Goal: Information Seeking & Learning: Learn about a topic

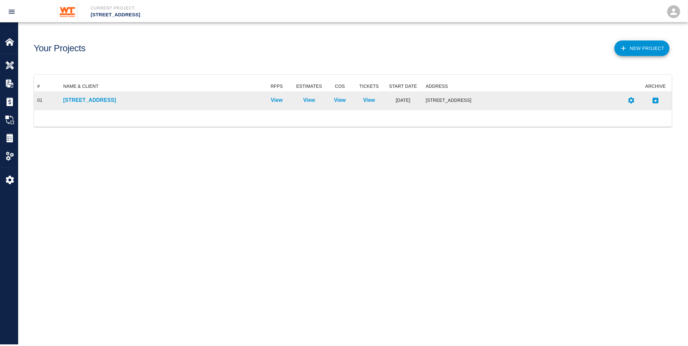
scroll to position [23, 638]
click at [93, 99] on p "[STREET_ADDRESS]" at bounding box center [162, 100] width 196 height 8
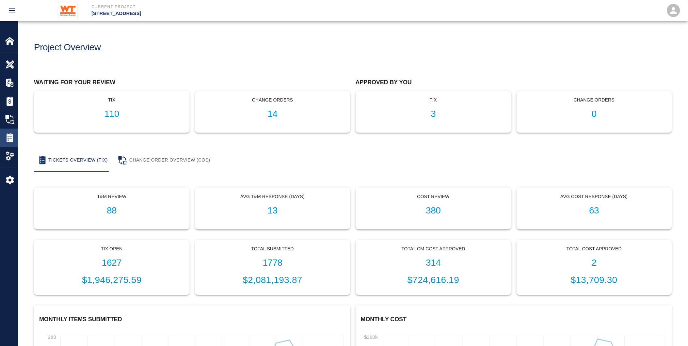
click at [10, 140] on img at bounding box center [9, 137] width 9 height 9
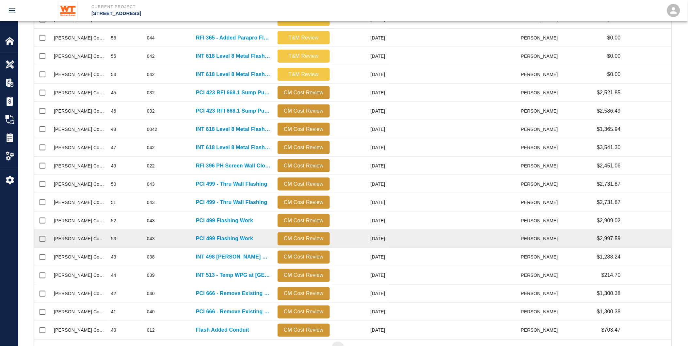
scroll to position [231, 0]
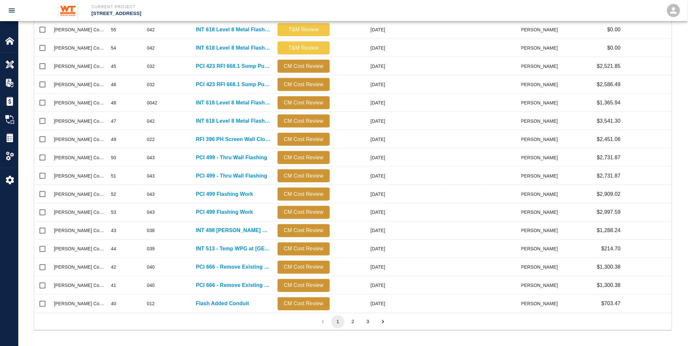
click at [359, 322] on button "2" at bounding box center [353, 322] width 13 height 13
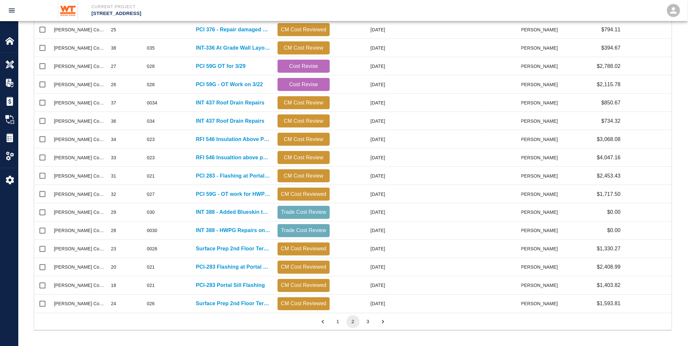
click at [367, 316] on button "3" at bounding box center [368, 322] width 13 height 13
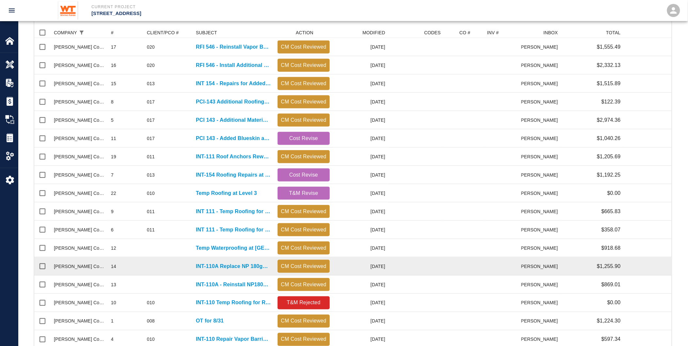
scroll to position [213, 0]
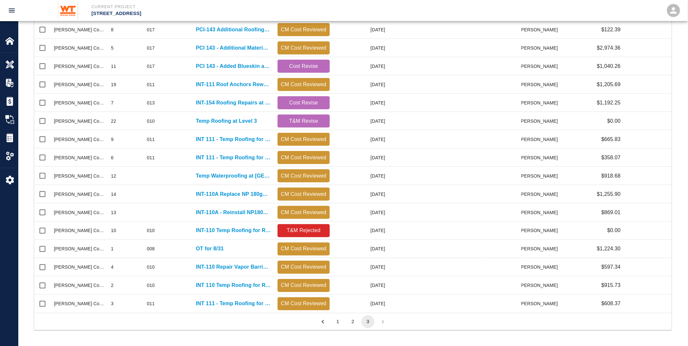
click at [353, 327] on button "2" at bounding box center [353, 322] width 13 height 13
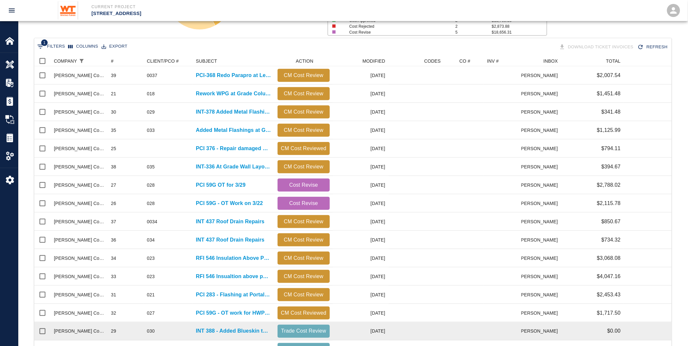
scroll to position [67, 0]
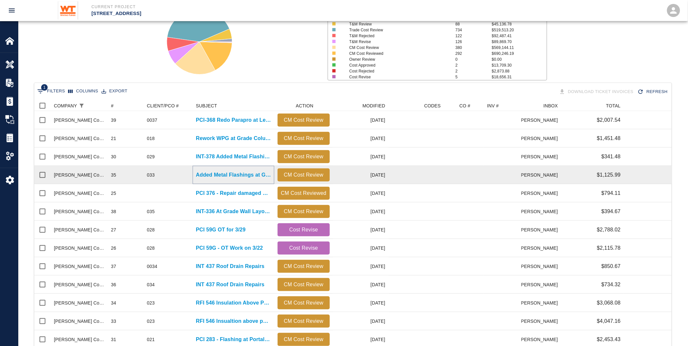
click at [219, 174] on p "Added Metal Flashings at Grade" at bounding box center [233, 175] width 75 height 8
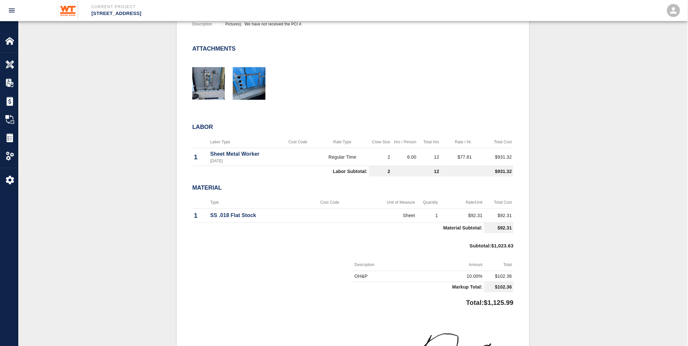
scroll to position [254, 0]
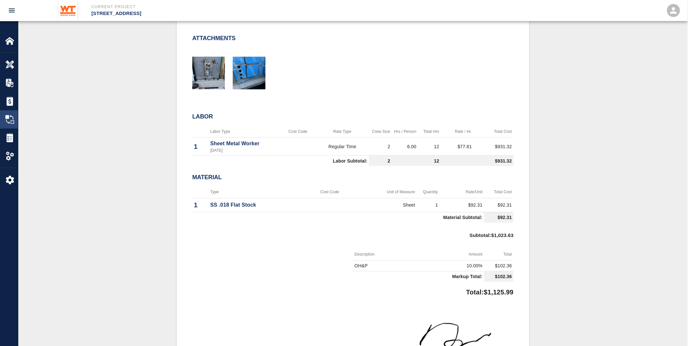
drag, startPoint x: 8, startPoint y: 118, endPoint x: 18, endPoint y: 118, distance: 9.5
click at [8, 118] on img at bounding box center [9, 119] width 9 height 9
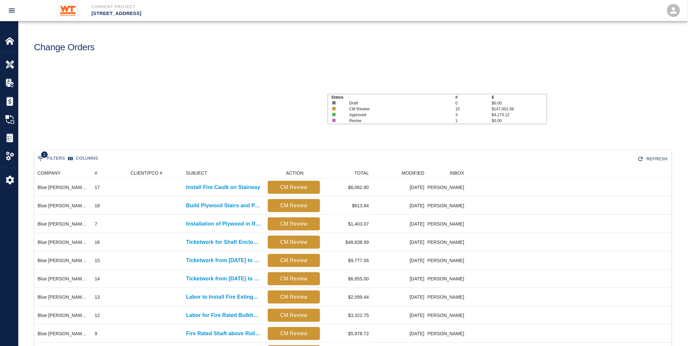
scroll to position [261, 632]
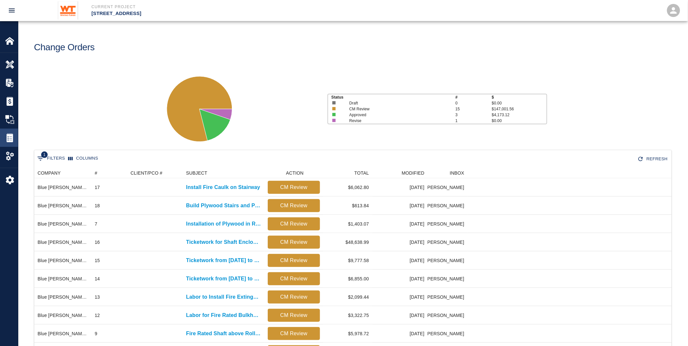
click at [15, 135] on div at bounding box center [14, 137] width 18 height 9
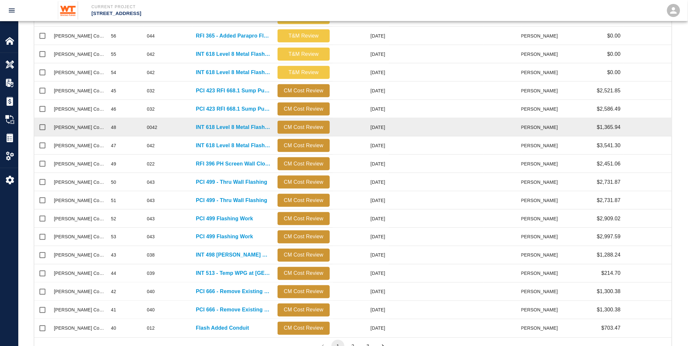
scroll to position [231, 0]
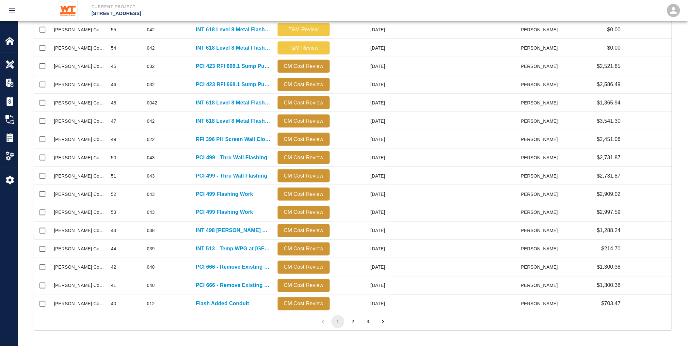
click at [356, 322] on button "2" at bounding box center [353, 322] width 13 height 13
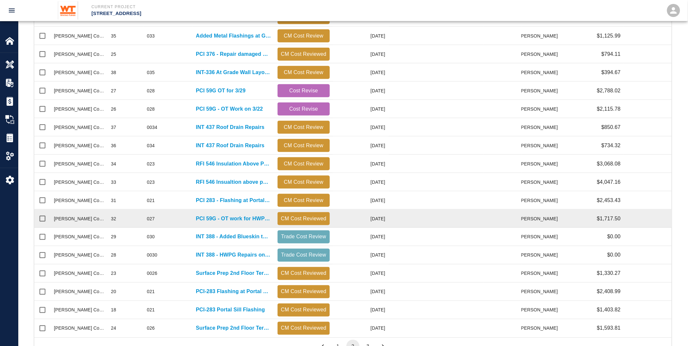
scroll to position [158, 0]
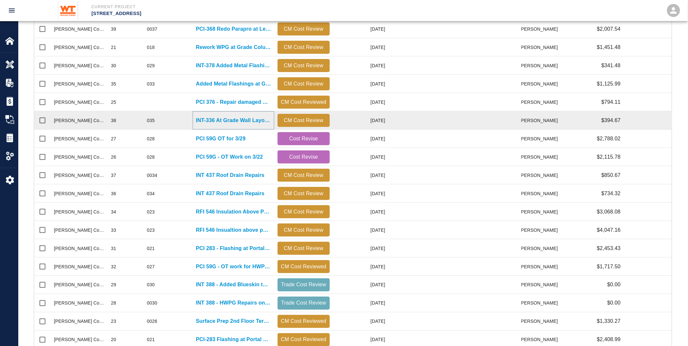
click at [208, 121] on p "INT-336 At Grade Wall Layout Corrections" at bounding box center [233, 121] width 75 height 8
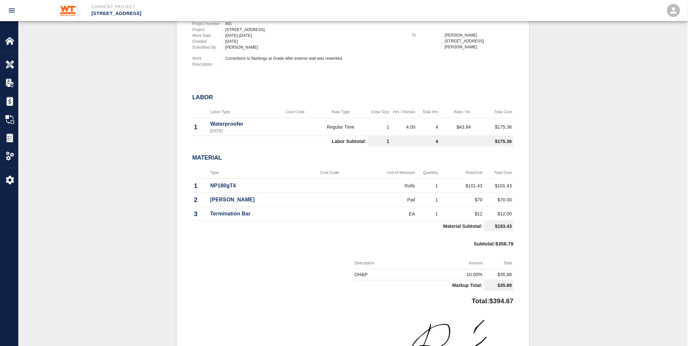
scroll to position [218, 0]
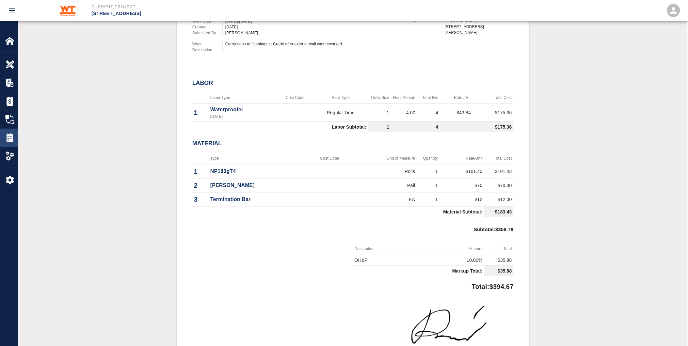
click at [12, 138] on img at bounding box center [9, 137] width 9 height 9
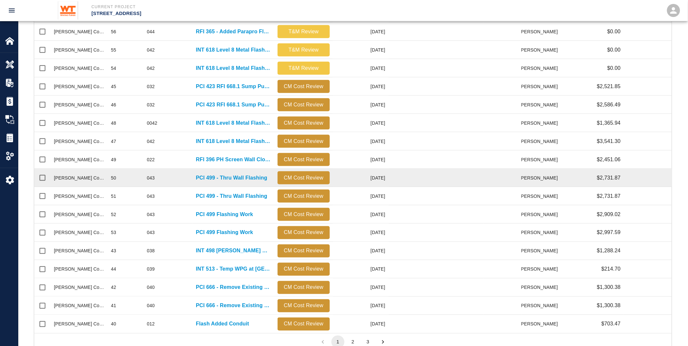
scroll to position [231, 0]
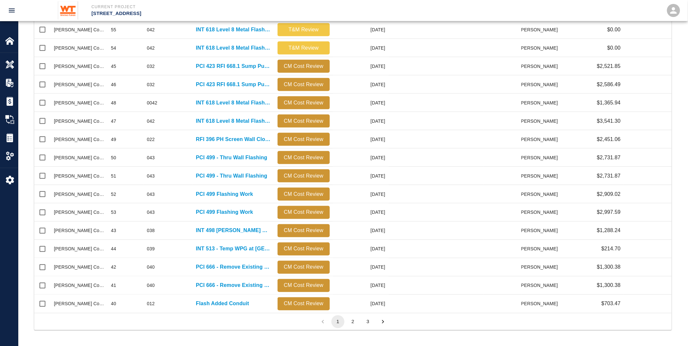
click at [351, 320] on button "2" at bounding box center [353, 322] width 13 height 13
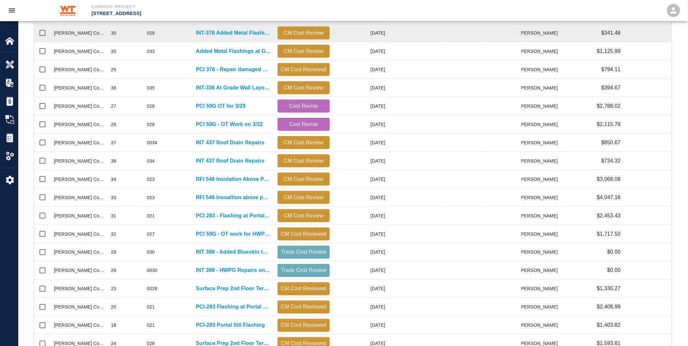
scroll to position [86, 0]
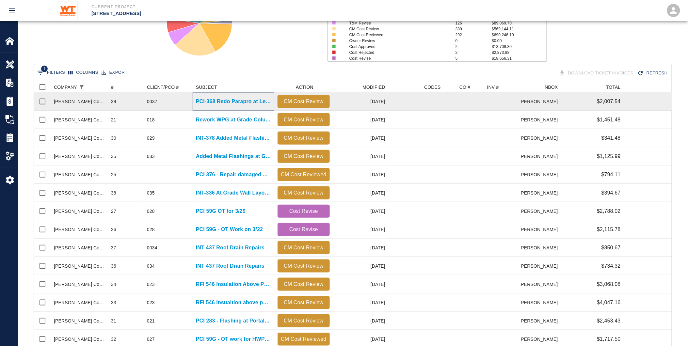
click at [224, 103] on p "PCI-368 Redo Parapro at Level 8 Terrace" at bounding box center [233, 102] width 75 height 8
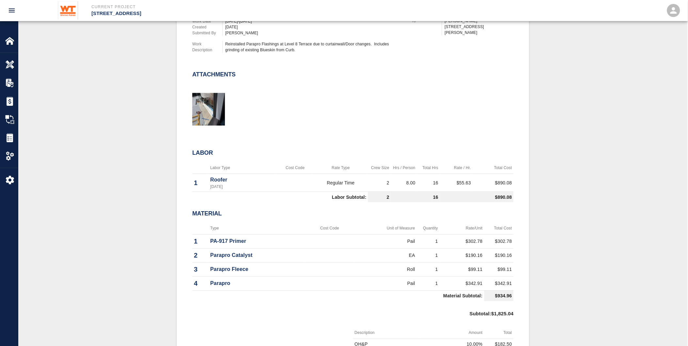
scroll to position [36, 0]
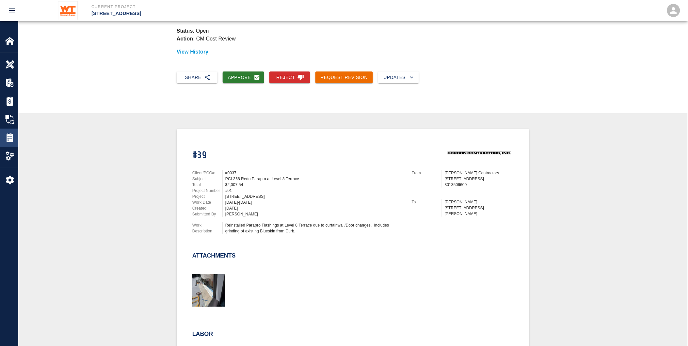
click at [9, 141] on img at bounding box center [9, 137] width 9 height 9
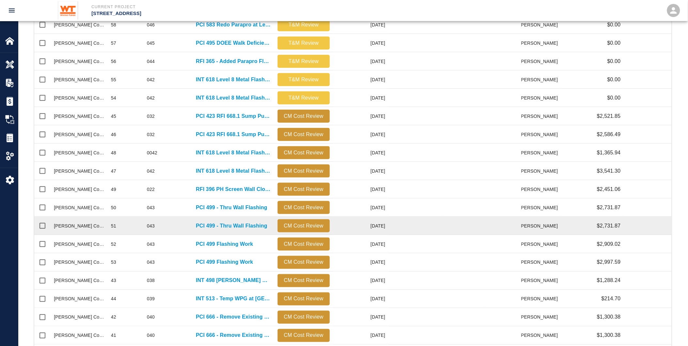
scroll to position [181, 0]
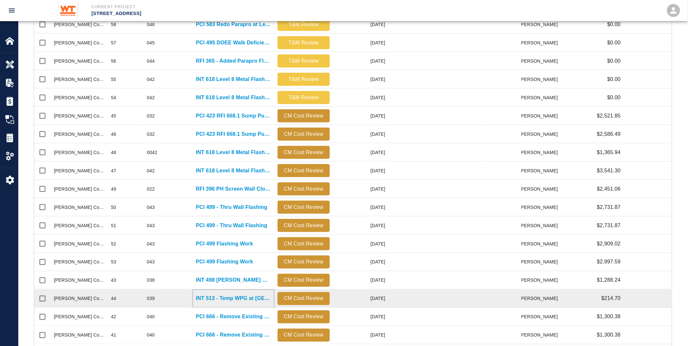
click at [212, 301] on p "INT 513 - Temp WPG at [GEOGRAPHIC_DATA]" at bounding box center [233, 299] width 75 height 8
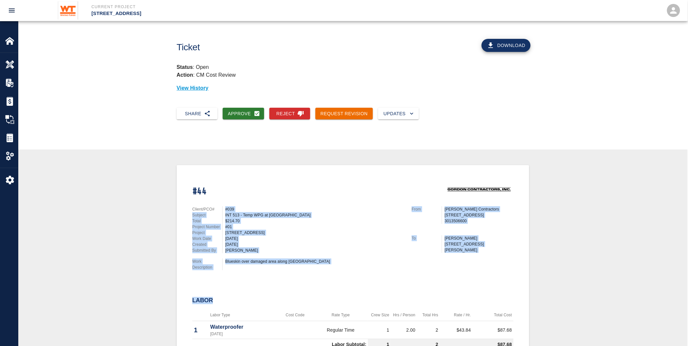
drag, startPoint x: 224, startPoint y: 202, endPoint x: 327, endPoint y: 275, distance: 126.7
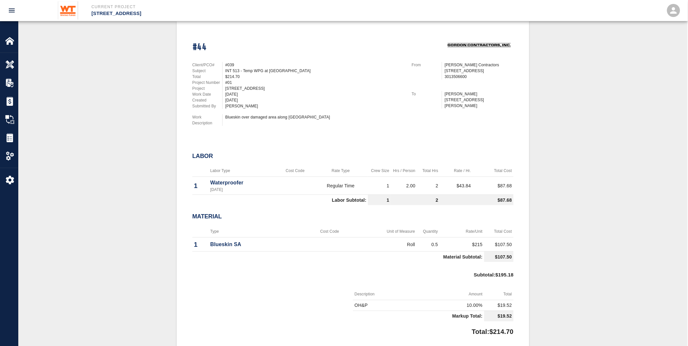
scroll to position [145, 0]
click at [441, 292] on th "Amount" at bounding box center [452, 294] width 66 height 12
drag, startPoint x: 184, startPoint y: 138, endPoint x: 468, endPoint y: 301, distance: 327.5
drag, startPoint x: 468, startPoint y: 301, endPoint x: 515, endPoint y: 300, distance: 47.4
click at [512, 302] on td "$19.52" at bounding box center [498, 305] width 29 height 11
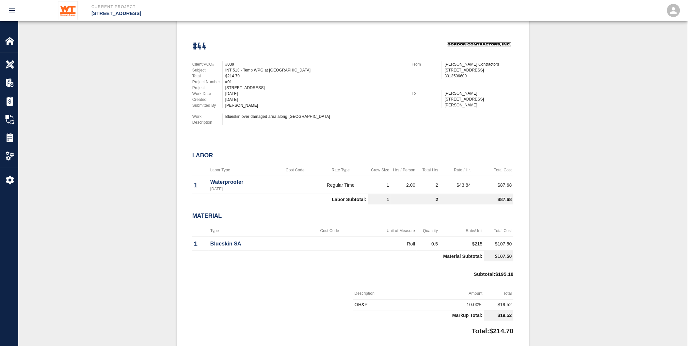
click at [578, 308] on div "#44 Client/PCO# #039 Subject INT 513 - Temp WPG at [GEOGRAPHIC_DATA] Total $214…" at bounding box center [353, 233] width 638 height 427
click at [197, 54] on div "Client/PCO# #039 Subject INT 513 - Temp WPG at [GEOGRAPHIC_DATA] Total $214.70 …" at bounding box center [294, 92] width 219 height 77
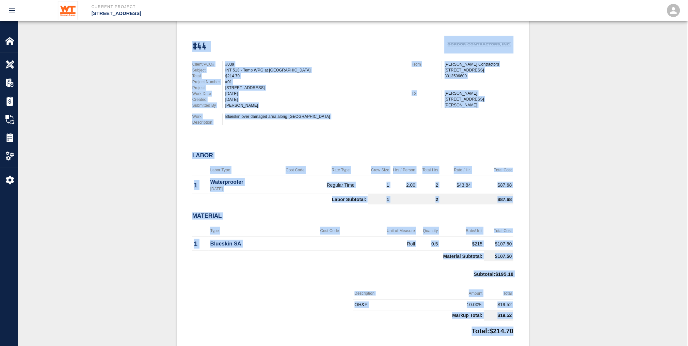
drag, startPoint x: 189, startPoint y: 40, endPoint x: 527, endPoint y: 331, distance: 445.6
click at [527, 331] on div "#44 Client/PCO# #039 Subject INT 513 - Temp WPG at [GEOGRAPHIC_DATA] Total $214…" at bounding box center [353, 233] width 353 height 427
drag, startPoint x: 527, startPoint y: 331, endPoint x: 579, endPoint y: 254, distance: 93.3
click at [584, 261] on div "#44 Client/PCO# #039 Subject INT 513 - Temp WPG at [GEOGRAPHIC_DATA] Total $214…" at bounding box center [353, 233] width 638 height 427
drag, startPoint x: 190, startPoint y: 40, endPoint x: 542, endPoint y: 337, distance: 460.1
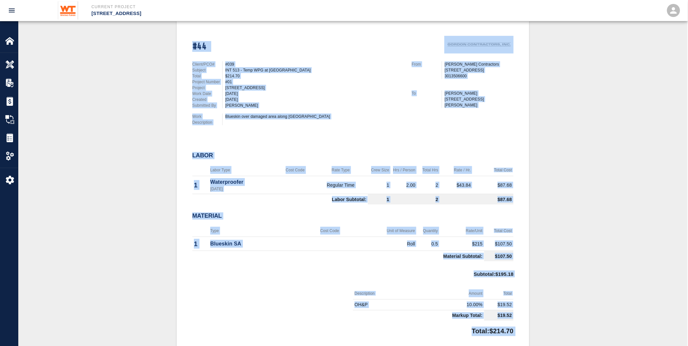
click at [542, 337] on div "#44 Client/PCO# #039 Subject INT 513 - Temp WPG at [GEOGRAPHIC_DATA] Total $214…" at bounding box center [353, 233] width 638 height 427
drag, startPoint x: 542, startPoint y: 337, endPoint x: 530, endPoint y: 309, distance: 30.5
click at [530, 309] on div "#44 Client/PCO# #039 Subject INT 513 - Temp WPG at [GEOGRAPHIC_DATA] Total $214…" at bounding box center [353, 233] width 638 height 427
drag, startPoint x: 519, startPoint y: 324, endPoint x: 187, endPoint y: 33, distance: 441.8
click at [187, 33] on div "#44 Client/PCO# #039 Subject INT 513 - Temp WPG at [GEOGRAPHIC_DATA] Total $214…" at bounding box center [353, 233] width 353 height 427
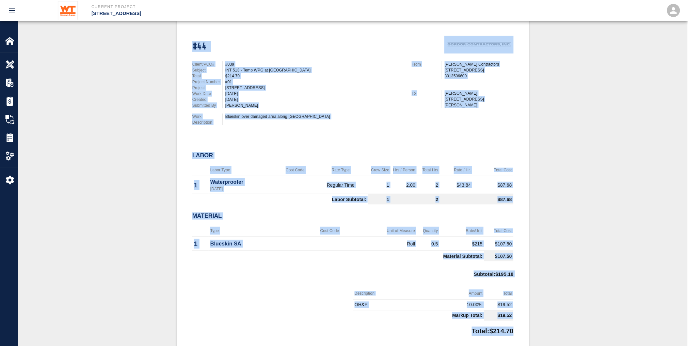
drag, startPoint x: 187, startPoint y: 33, endPoint x: 188, endPoint y: 51, distance: 18.3
click at [189, 54] on div "Client/PCO# #039 Subject INT 513 - Temp WPG at [GEOGRAPHIC_DATA] Total $214.70 …" at bounding box center [294, 92] width 219 height 77
drag, startPoint x: 191, startPoint y: 44, endPoint x: 537, endPoint y: 330, distance: 448.9
click at [537, 330] on div "#44 Client/PCO# #039 Subject INT 513 - Temp WPG at [GEOGRAPHIC_DATA] Total $214…" at bounding box center [353, 233] width 638 height 427
click at [4, 133] on div "Tickets" at bounding box center [9, 138] width 18 height 18
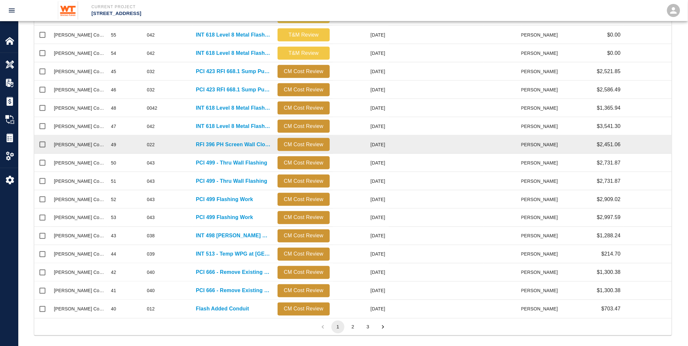
scroll to position [231, 0]
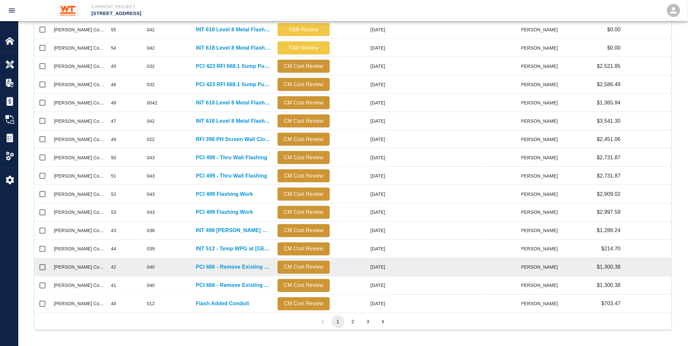
click at [253, 276] on div "PCI 666 - Remove Existing Membrane from L1 Slab" at bounding box center [234, 267] width 82 height 18
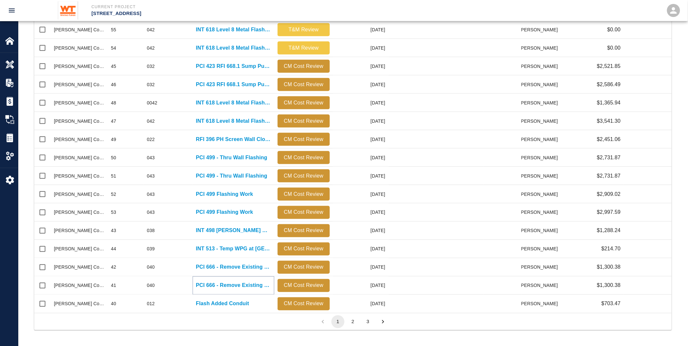
click at [249, 282] on p "PCI 666 - Remove Existing Membrane from L1 Slab" at bounding box center [233, 286] width 75 height 8
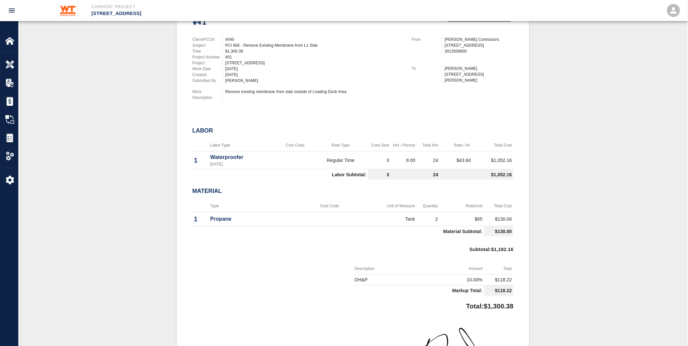
scroll to position [181, 0]
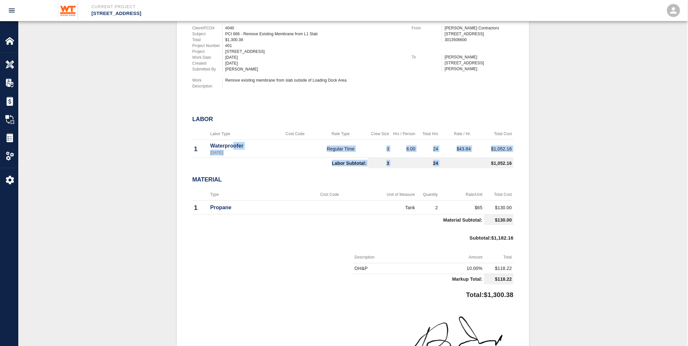
drag, startPoint x: 232, startPoint y: 140, endPoint x: 455, endPoint y: 156, distance: 223.0
click at [455, 156] on tbody "1 Waterproofer [DATE] Regular Time 3 8.00 24 $43.84 $1,052.16 Labor Subtotal: 3…" at bounding box center [352, 154] width 321 height 29
drag, startPoint x: 455, startPoint y: 156, endPoint x: 473, endPoint y: 200, distance: 47.6
click at [473, 201] on td "$65" at bounding box center [462, 208] width 45 height 14
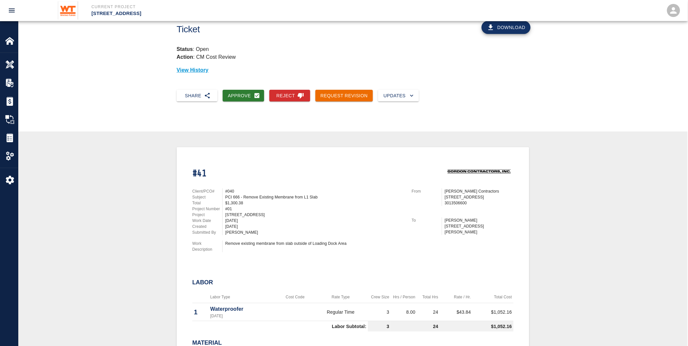
scroll to position [0, 0]
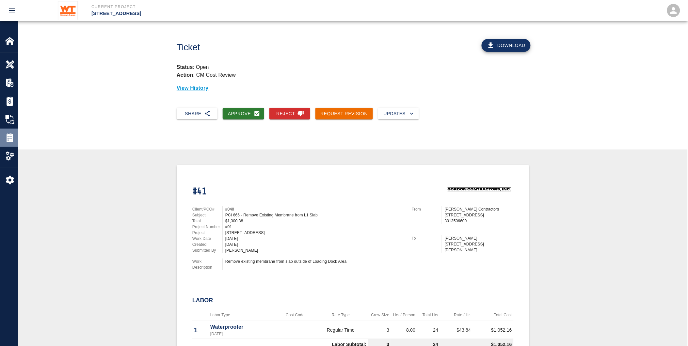
click at [15, 135] on div at bounding box center [14, 137] width 18 height 9
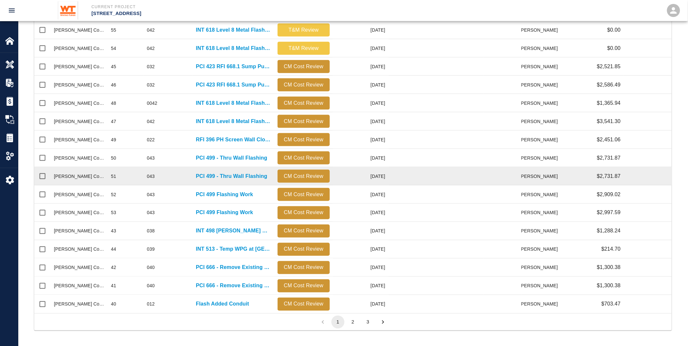
scroll to position [231, 0]
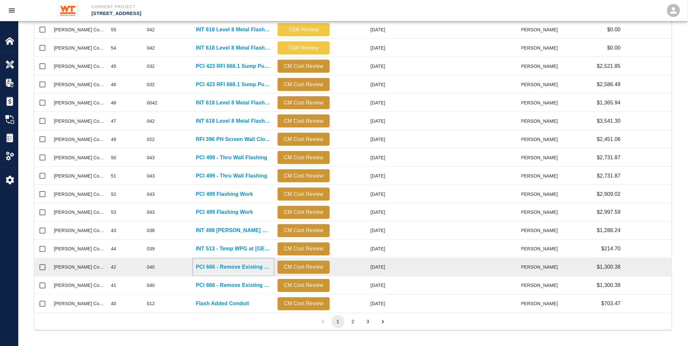
click at [207, 265] on p "PCI 666 - Remove Existing Membrane from L1 Slab" at bounding box center [233, 268] width 75 height 8
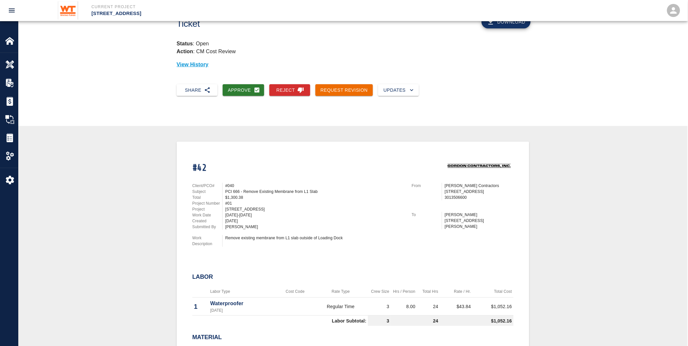
scroll to position [36, 0]
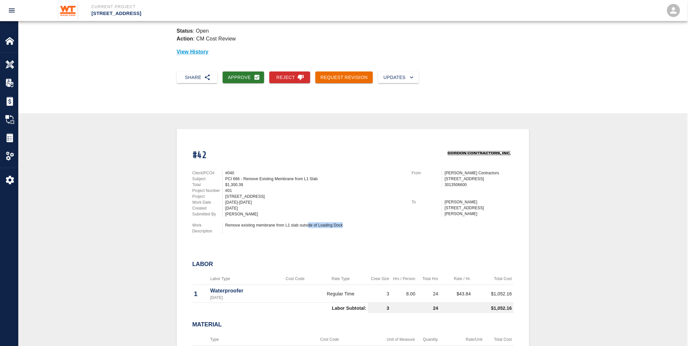
drag, startPoint x: 309, startPoint y: 219, endPoint x: 349, endPoint y: 224, distance: 39.8
click at [349, 224] on div "Client/PCO# #040 Subject PCI 666 - Remove Existing Membrane from L1 Slab Total …" at bounding box center [294, 200] width 219 height 77
drag, startPoint x: 349, startPoint y: 224, endPoint x: 353, endPoint y: 233, distance: 10.1
click at [353, 229] on div "Remove existing membrane from L1 slab outside of Loading Dock" at bounding box center [313, 228] width 182 height 12
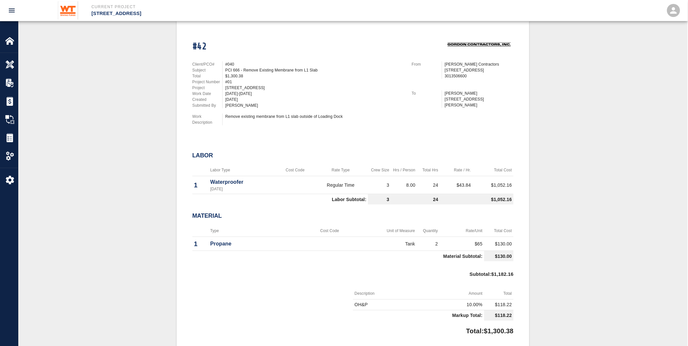
scroll to position [0, 0]
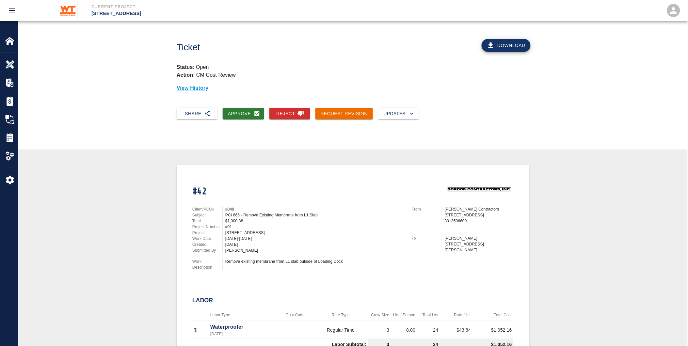
click at [283, 262] on div "Remove existing membrane from L1 slab outside of Loading Dock" at bounding box center [313, 265] width 182 height 12
click at [15, 137] on div at bounding box center [14, 137] width 18 height 9
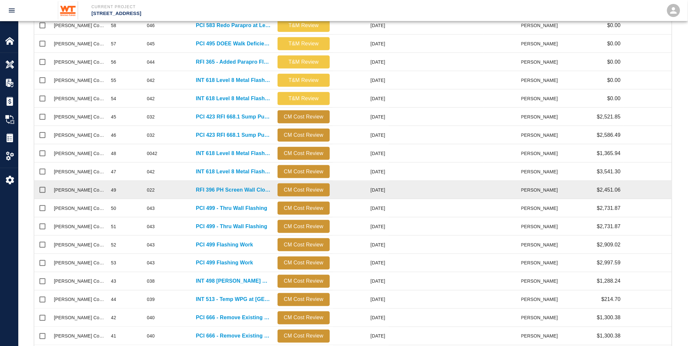
scroll to position [218, 0]
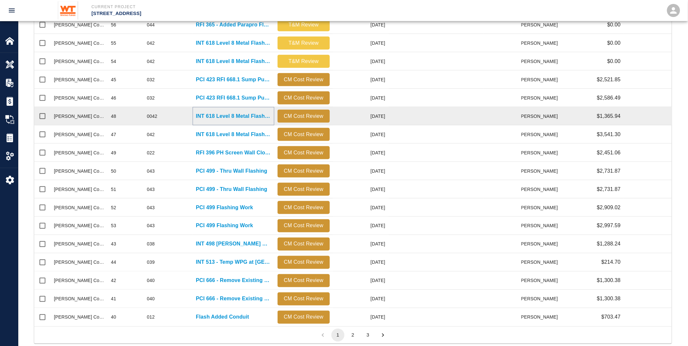
click at [200, 114] on p "INT 618 Level 8 Metal Flashings Rework" at bounding box center [233, 116] width 75 height 8
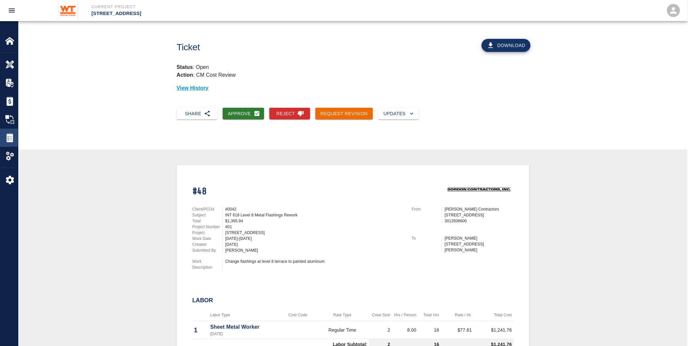
click at [8, 141] on img at bounding box center [9, 137] width 9 height 9
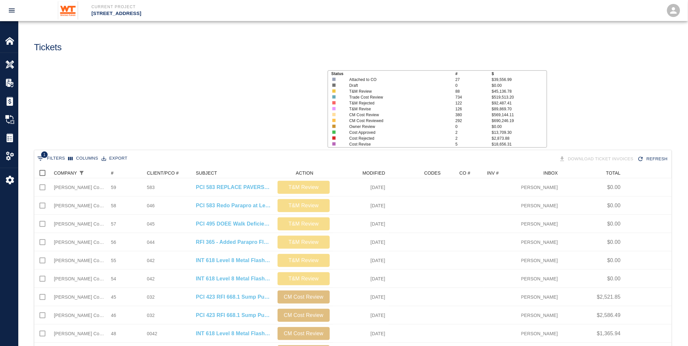
scroll to position [371, 632]
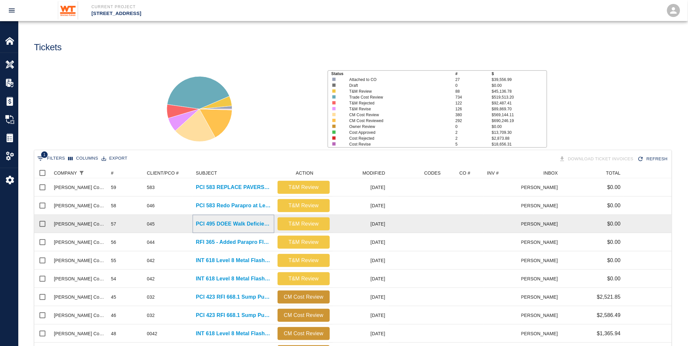
click at [237, 224] on p "PCI 495 DOEE Walk Deficiencies" at bounding box center [233, 224] width 75 height 8
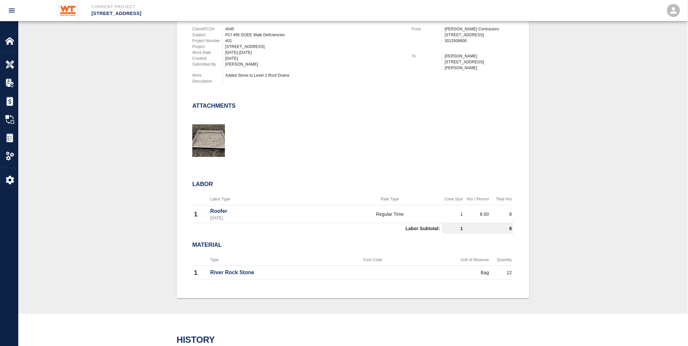
scroll to position [181, 0]
click at [13, 133] on img at bounding box center [9, 137] width 9 height 9
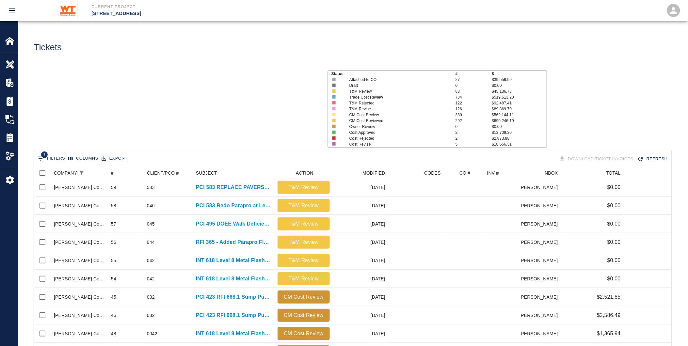
scroll to position [371, 632]
